Goal: Ask a question

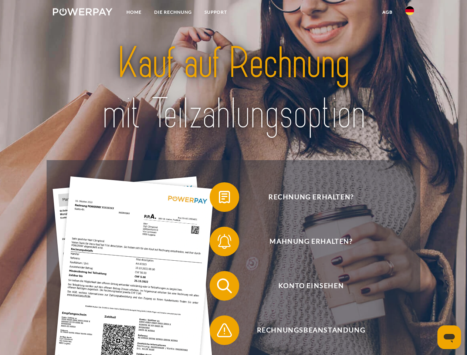
click at [82, 13] on img at bounding box center [82, 11] width 59 height 7
click at [409, 13] on img at bounding box center [409, 10] width 9 height 9
click at [387, 12] on link "agb" at bounding box center [387, 12] width 23 height 13
click at [219, 198] on span at bounding box center [213, 196] width 37 height 37
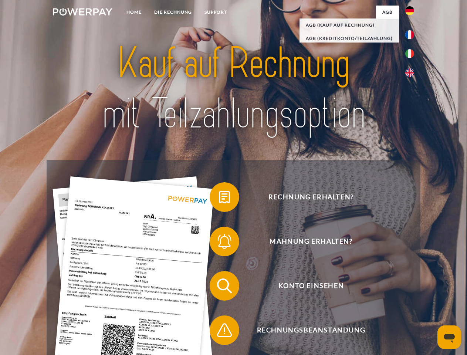
click at [219, 243] on span at bounding box center [213, 241] width 37 height 37
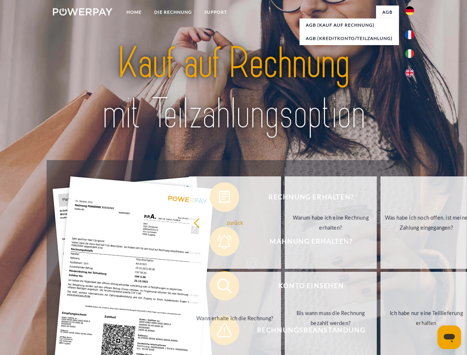
click at [284, 287] on link "Bis wann muss die Rechnung bezahlt werden?" at bounding box center [330, 318] width 92 height 92
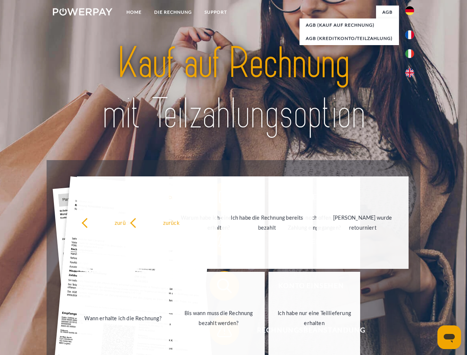
click at [268, 331] on link "Ich habe nur eine Teillieferung erhalten" at bounding box center [314, 318] width 92 height 92
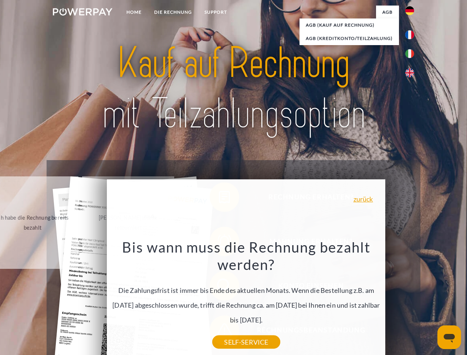
click at [449, 337] on icon "Messaging-Fenster öffnen" at bounding box center [448, 338] width 11 height 9
